Goal: Information Seeking & Learning: Learn about a topic

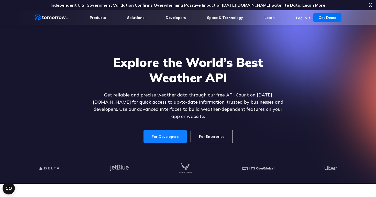
click at [169, 134] on link "For Developers" at bounding box center [164, 136] width 43 height 13
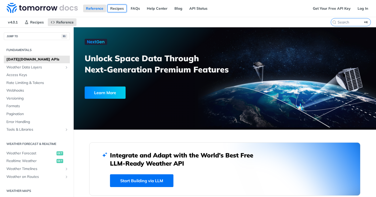
click at [118, 10] on link "Recipes" at bounding box center [116, 9] width 19 height 8
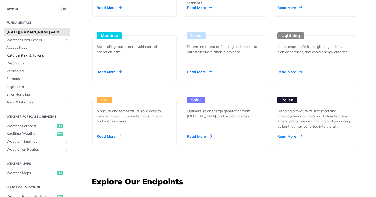
click at [33, 57] on span "Rate Limiting & Tokens" at bounding box center [37, 55] width 62 height 5
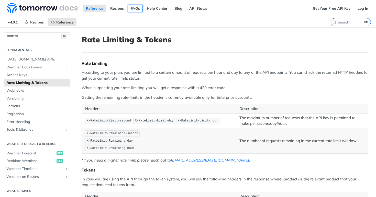
click at [138, 8] on link "FAQs" at bounding box center [135, 9] width 15 height 8
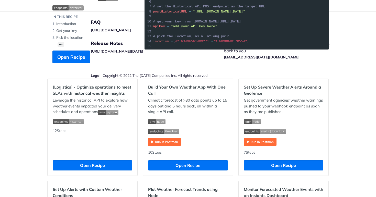
scroll to position [95, 0]
